Goal: Transaction & Acquisition: Purchase product/service

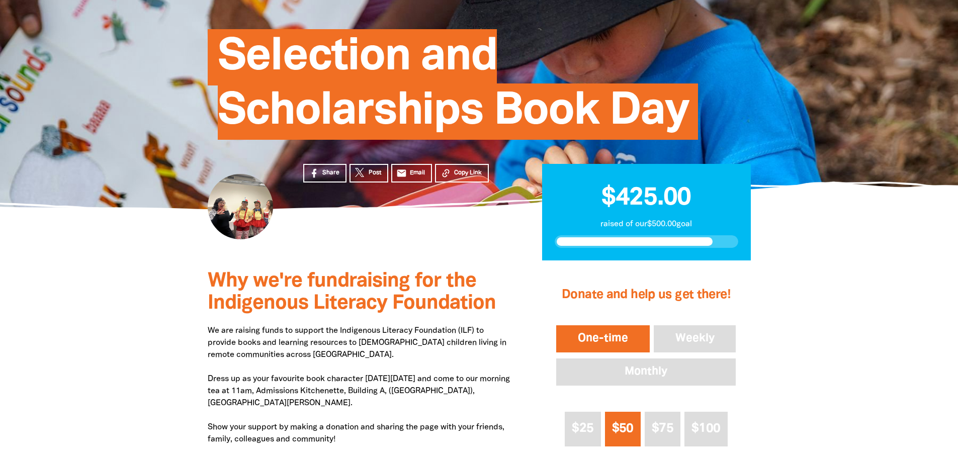
scroll to position [151, 0]
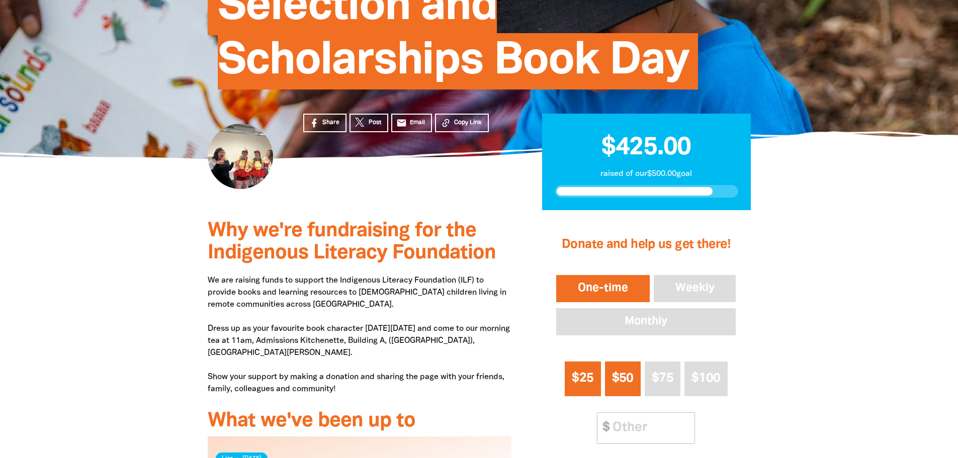
click at [582, 384] on span "$25" at bounding box center [583, 379] width 22 height 12
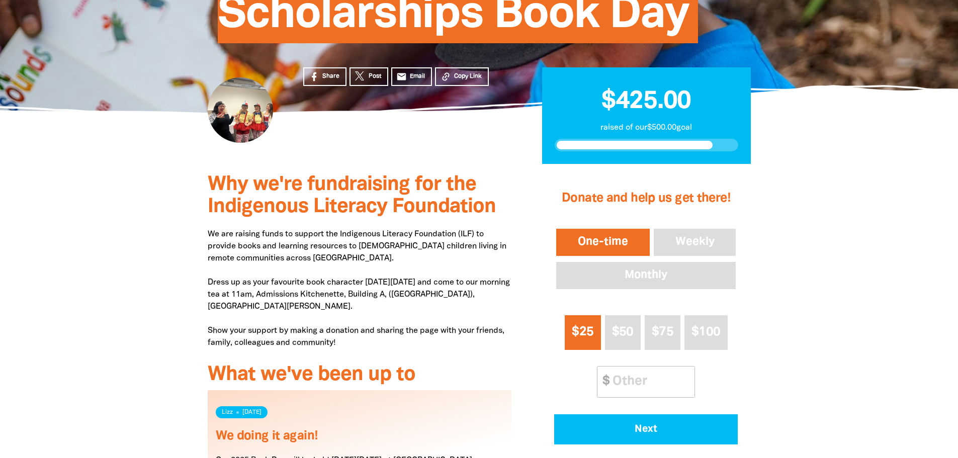
scroll to position [248, 0]
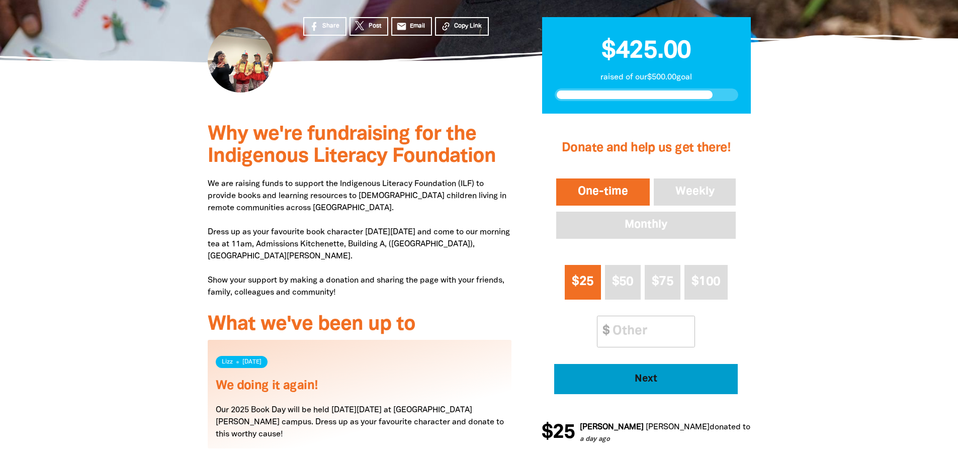
click at [645, 379] on span "Next" at bounding box center [646, 379] width 156 height 10
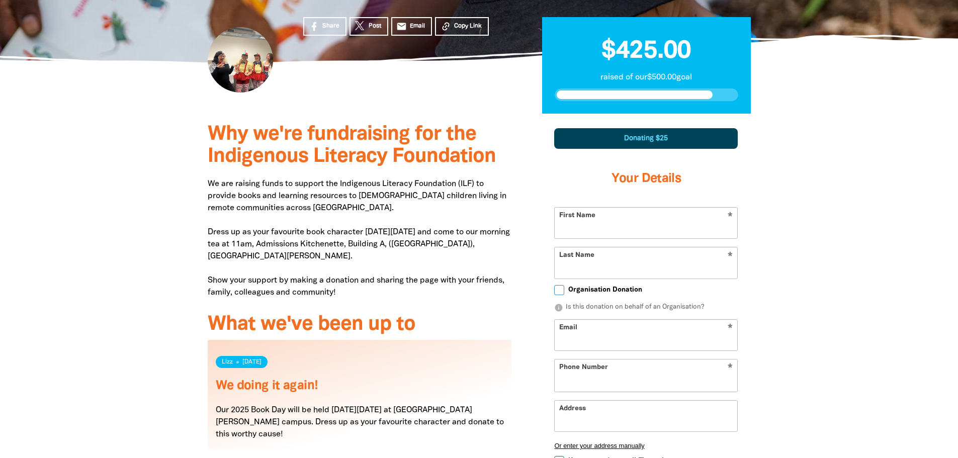
scroll to position [350, 0]
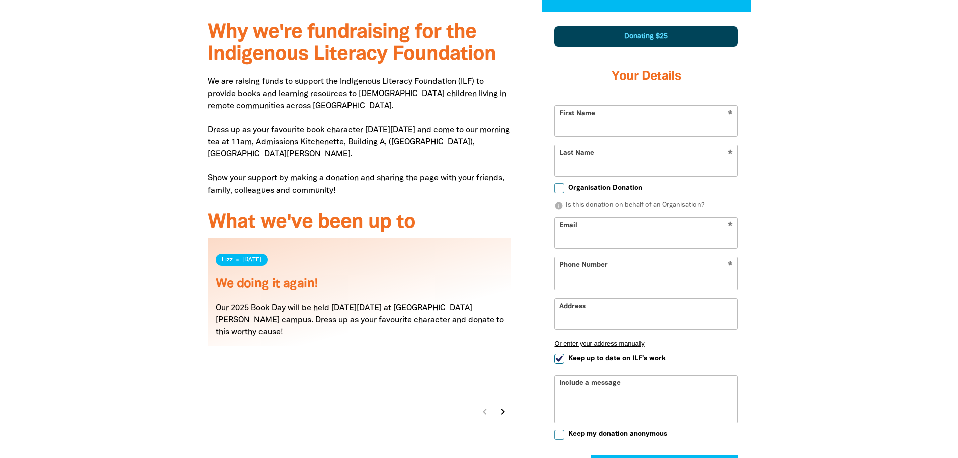
select select "AU"
click at [676, 122] on input "First Name" at bounding box center [646, 121] width 183 height 31
type input "[PERSON_NAME]"
type input "[EMAIL_ADDRESS][DOMAIN_NAME]"
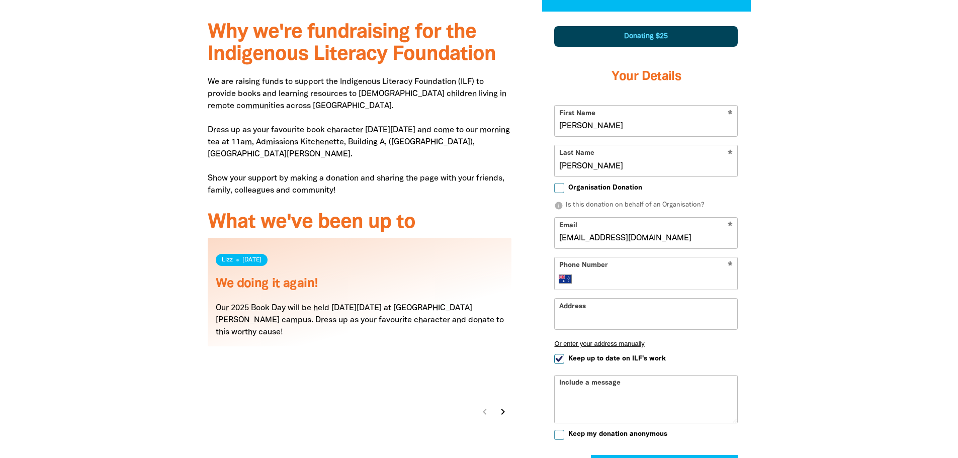
type input "0409 339 043"
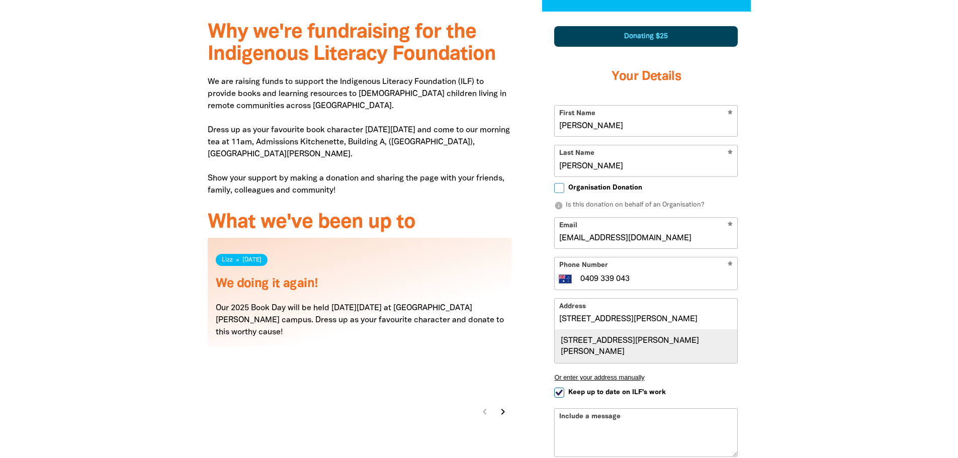
click at [642, 342] on div "[STREET_ADDRESS][PERSON_NAME][PERSON_NAME]" at bounding box center [646, 346] width 183 height 33
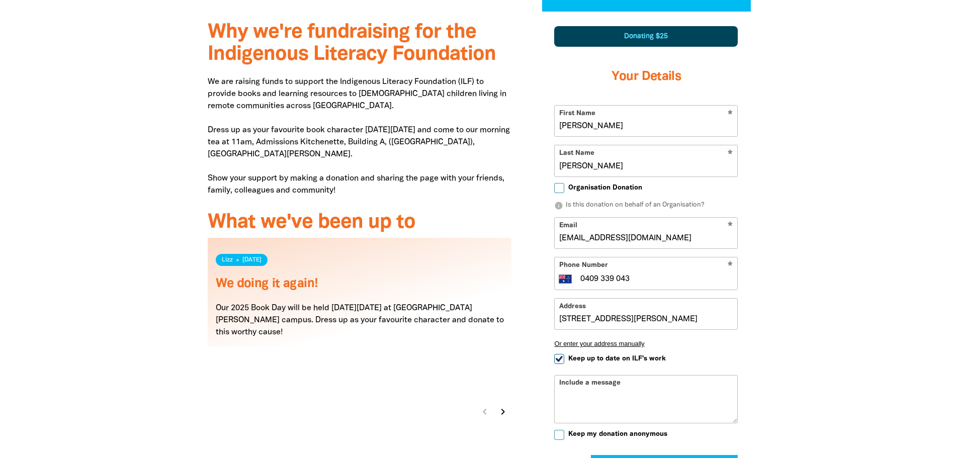
type input "[STREET_ADDRESS][PERSON_NAME][PERSON_NAME]"
click at [651, 320] on input "[STREET_ADDRESS][PERSON_NAME][PERSON_NAME]" at bounding box center [646, 314] width 183 height 31
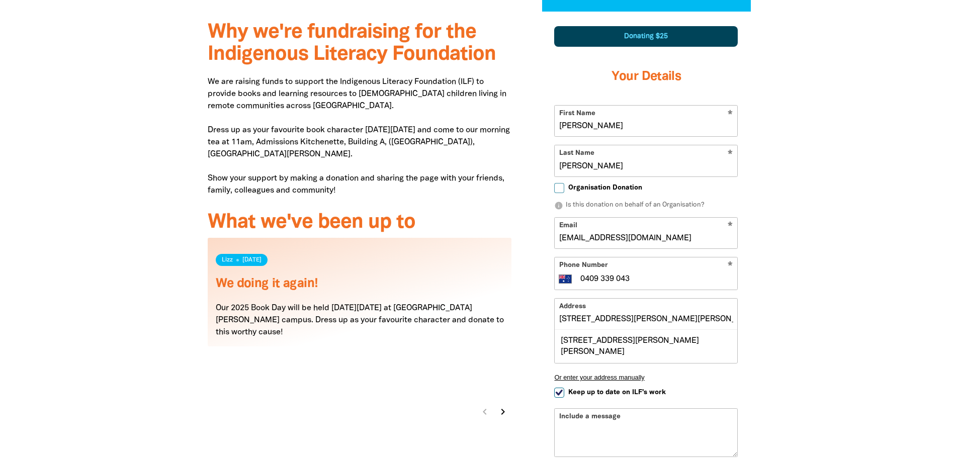
click at [651, 320] on input "[STREET_ADDRESS][PERSON_NAME][PERSON_NAME]" at bounding box center [646, 314] width 183 height 31
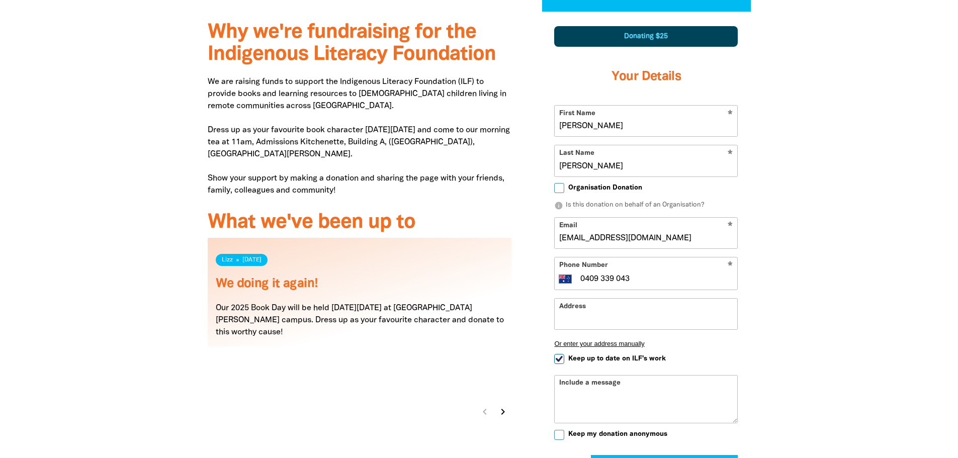
click at [558, 363] on input "Keep up to date on ILF's work" at bounding box center [559, 359] width 10 height 10
checkbox input "false"
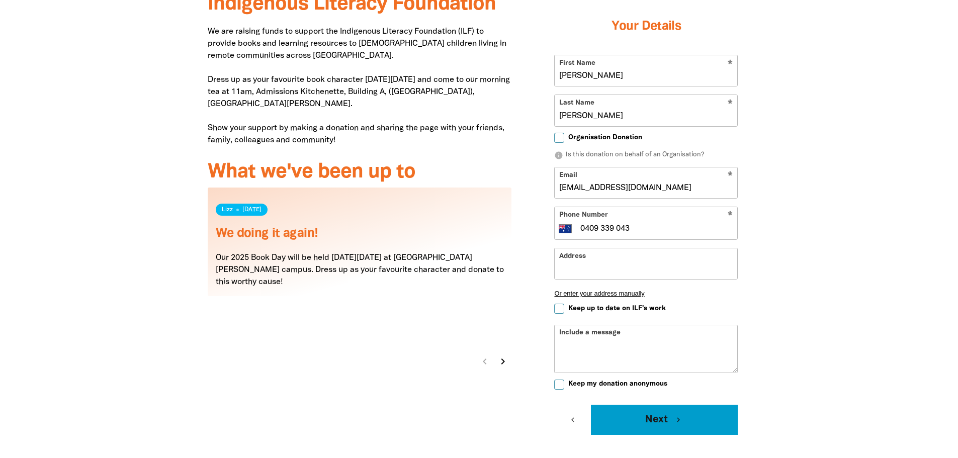
click at [647, 423] on button "Next chevron_right" at bounding box center [664, 420] width 147 height 30
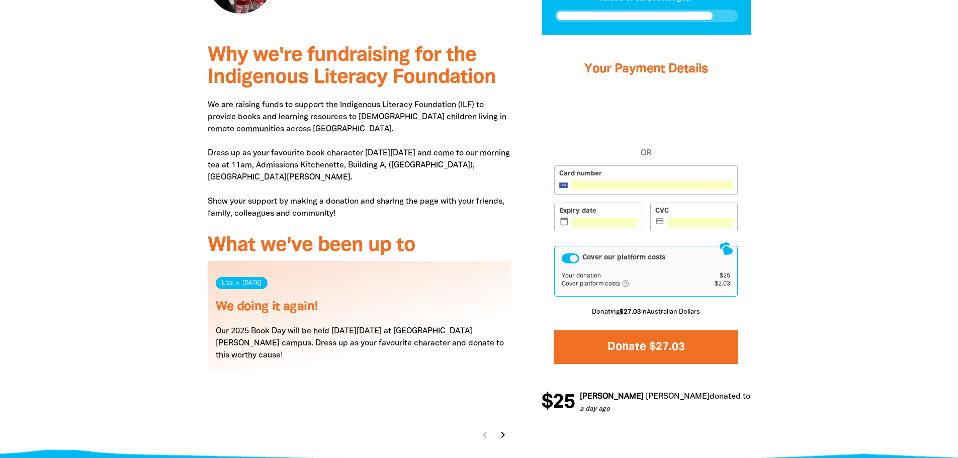
click at [667, 347] on button "Donate $27.03" at bounding box center [646, 348] width 184 height 34
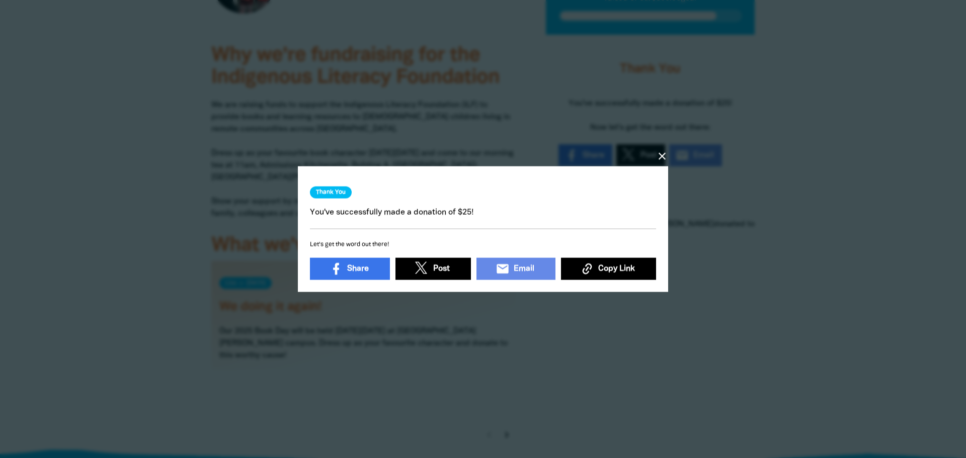
click at [659, 153] on icon "close" at bounding box center [662, 156] width 12 height 12
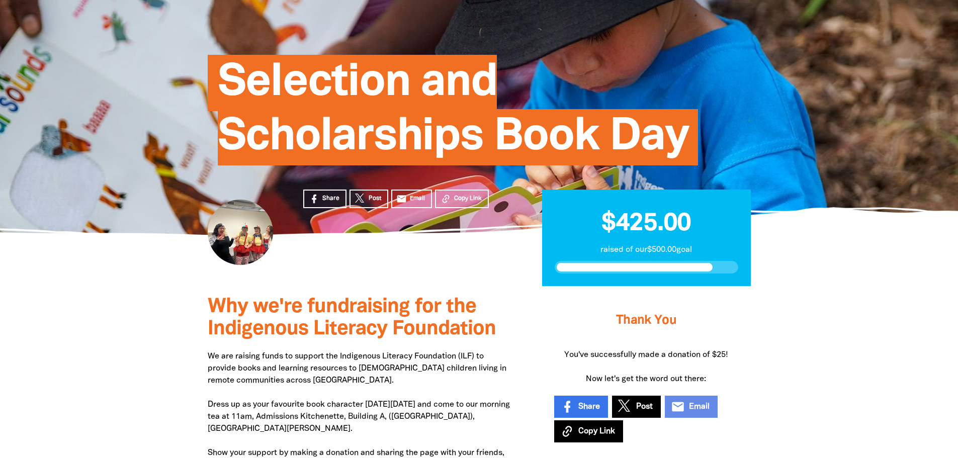
scroll to position [25, 0]
